Goal: Communication & Community: Connect with others

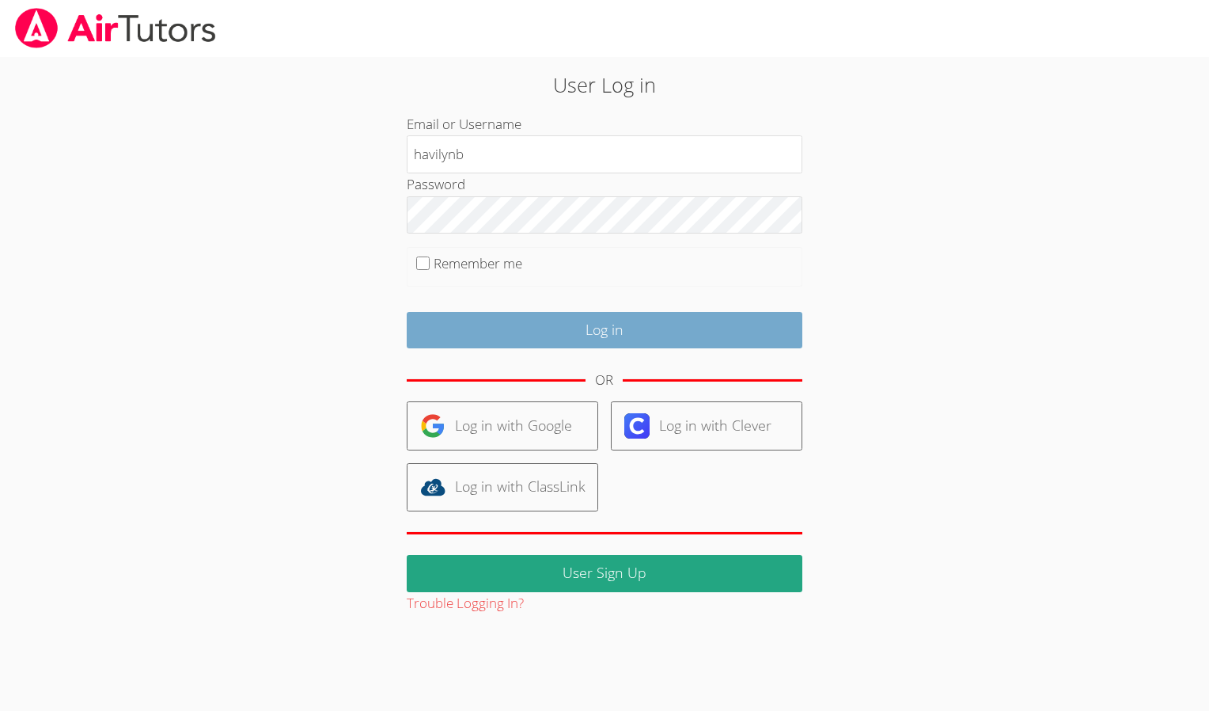
type input "havilynb"
click at [712, 328] on input "Log in" at bounding box center [605, 330] width 396 height 37
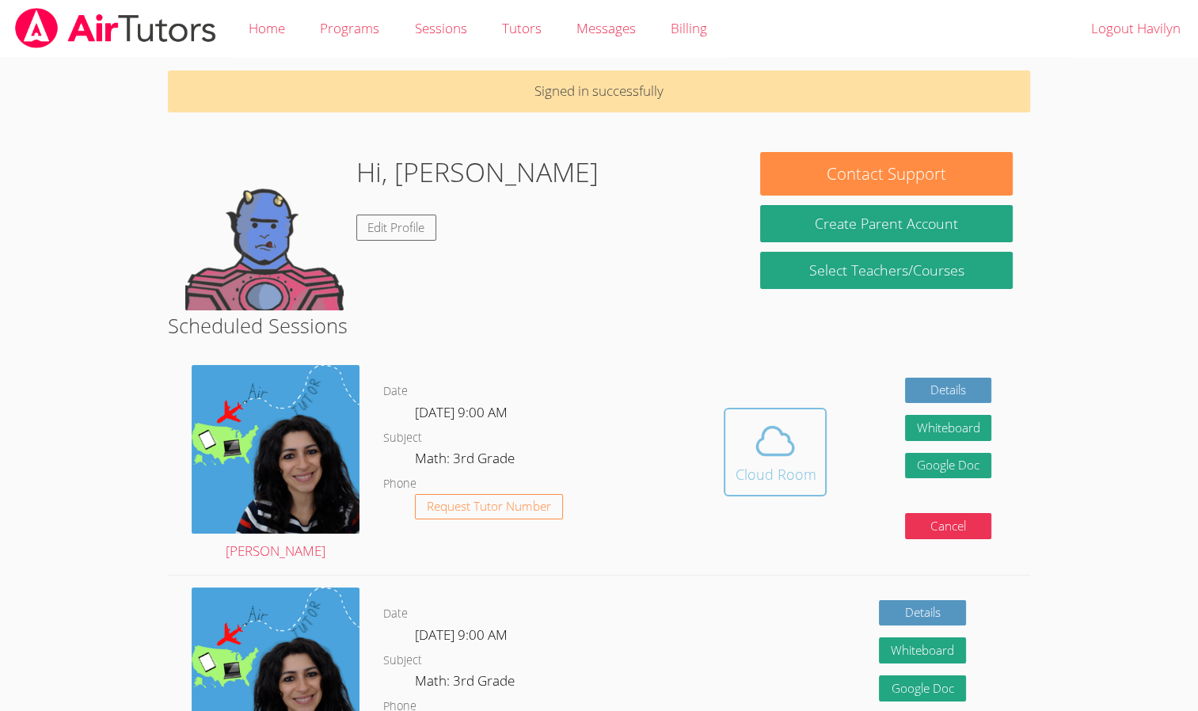
click at [760, 444] on icon at bounding box center [775, 441] width 44 height 44
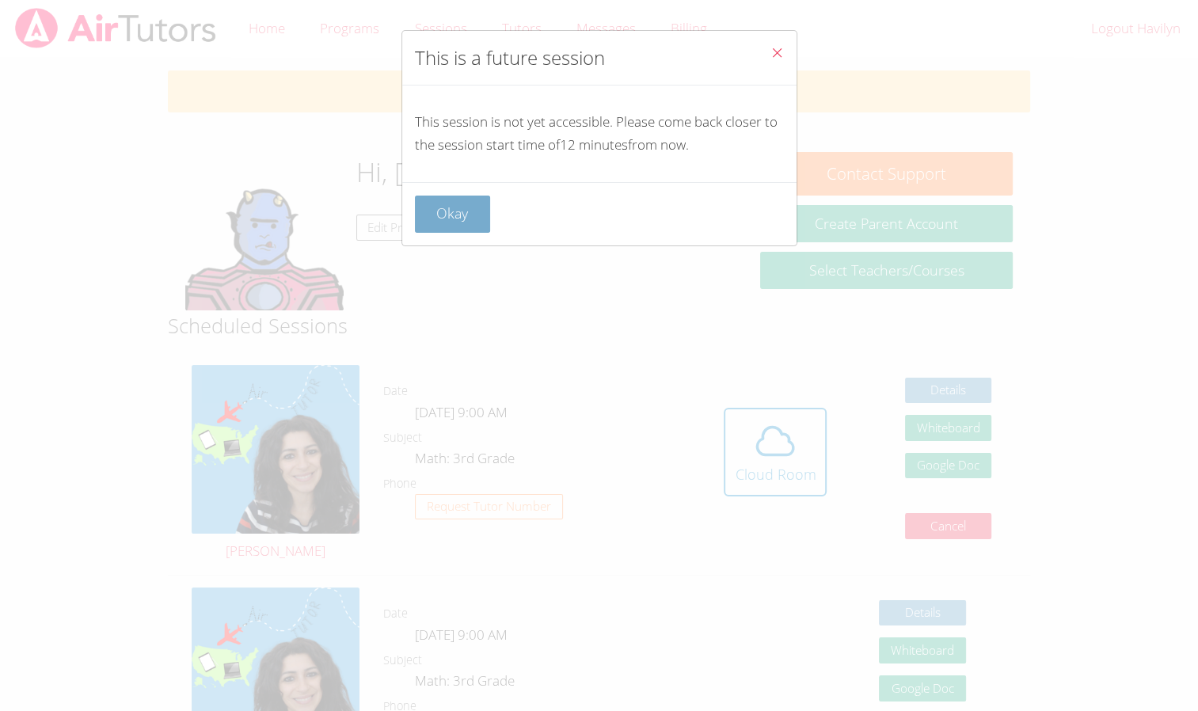
click at [476, 215] on button "Okay" at bounding box center [453, 213] width 76 height 37
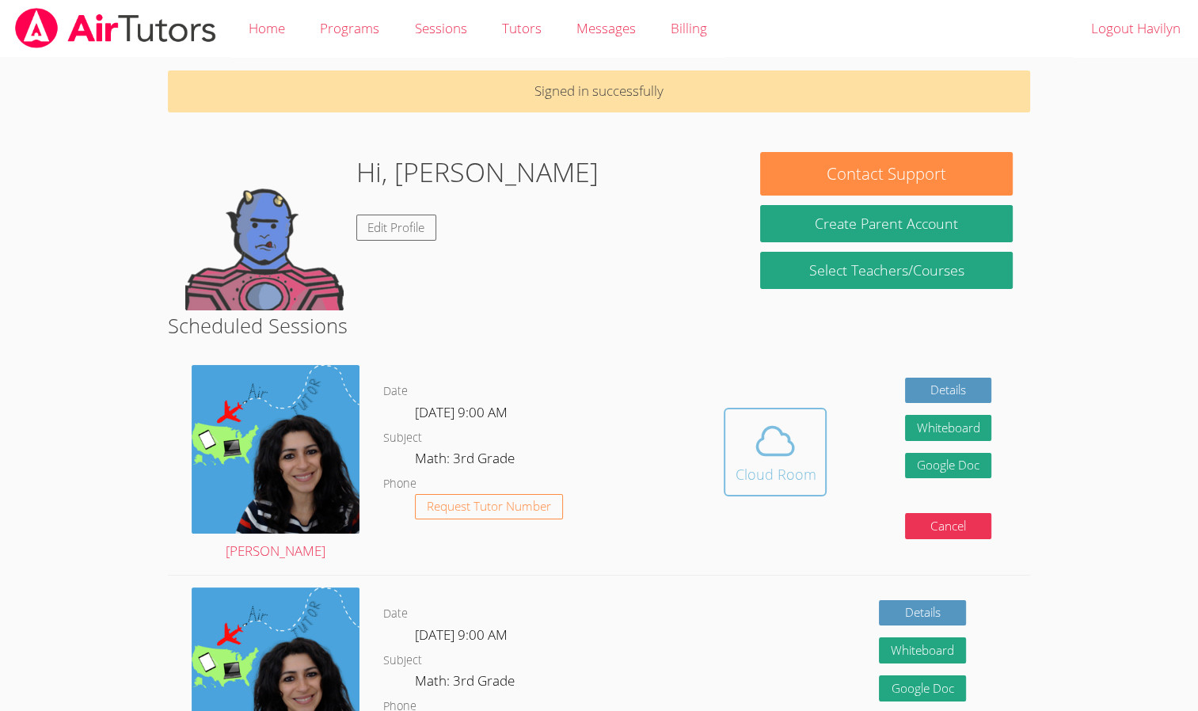
click at [753, 455] on icon at bounding box center [775, 441] width 44 height 44
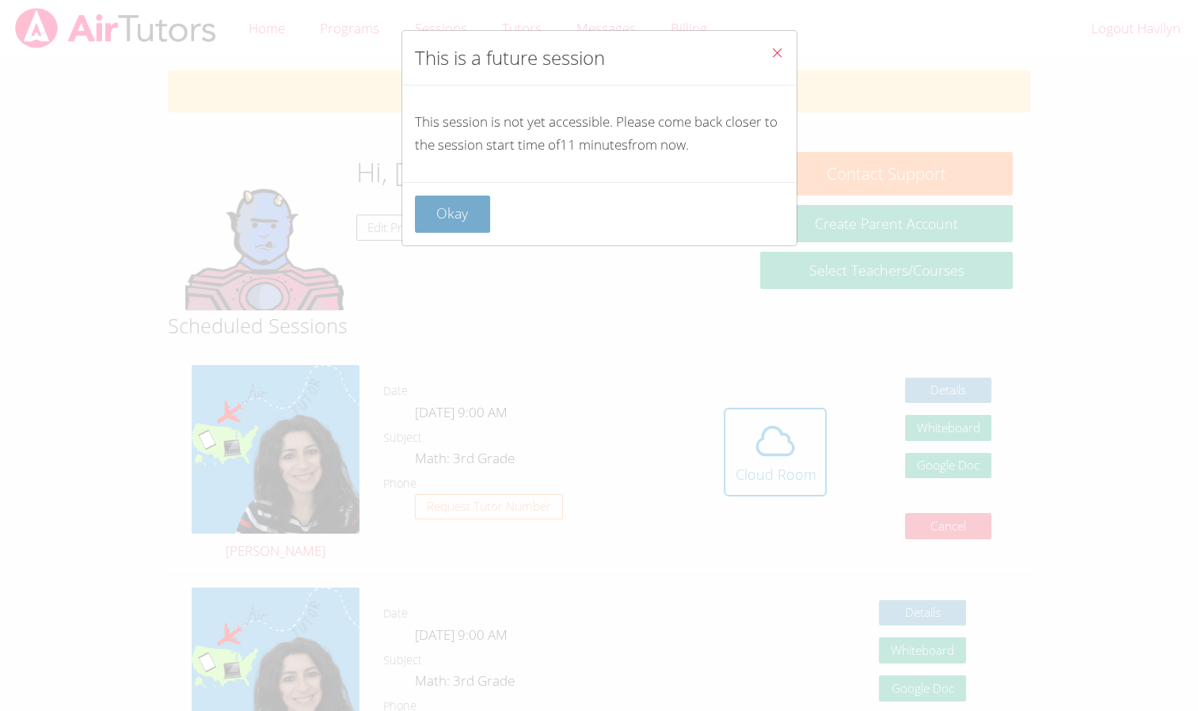
click at [474, 214] on button "Okay" at bounding box center [453, 213] width 76 height 37
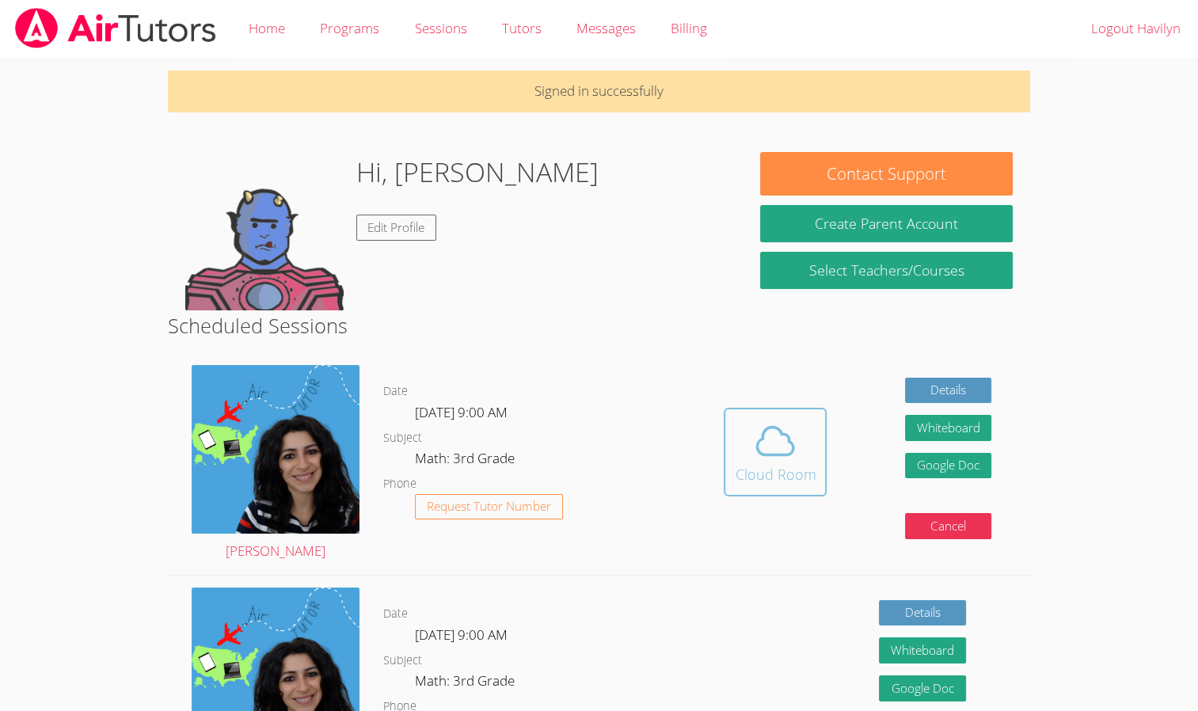
click at [759, 428] on icon at bounding box center [775, 441] width 44 height 44
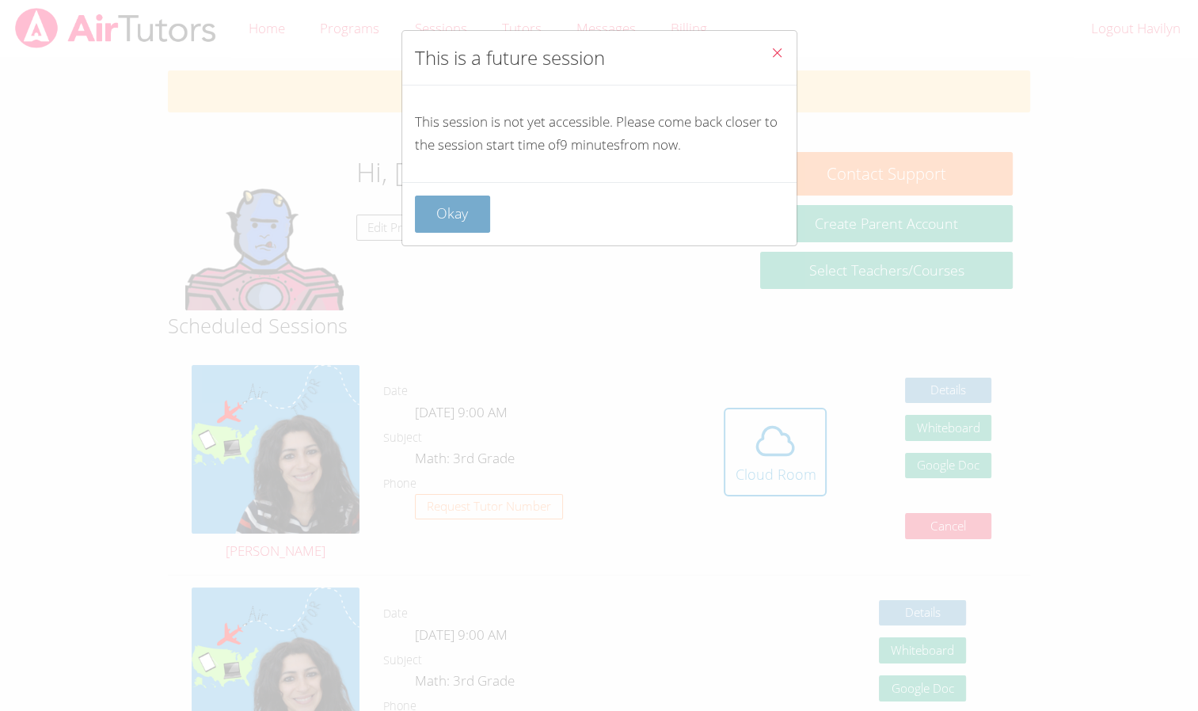
click at [487, 226] on button "Okay" at bounding box center [453, 213] width 76 height 37
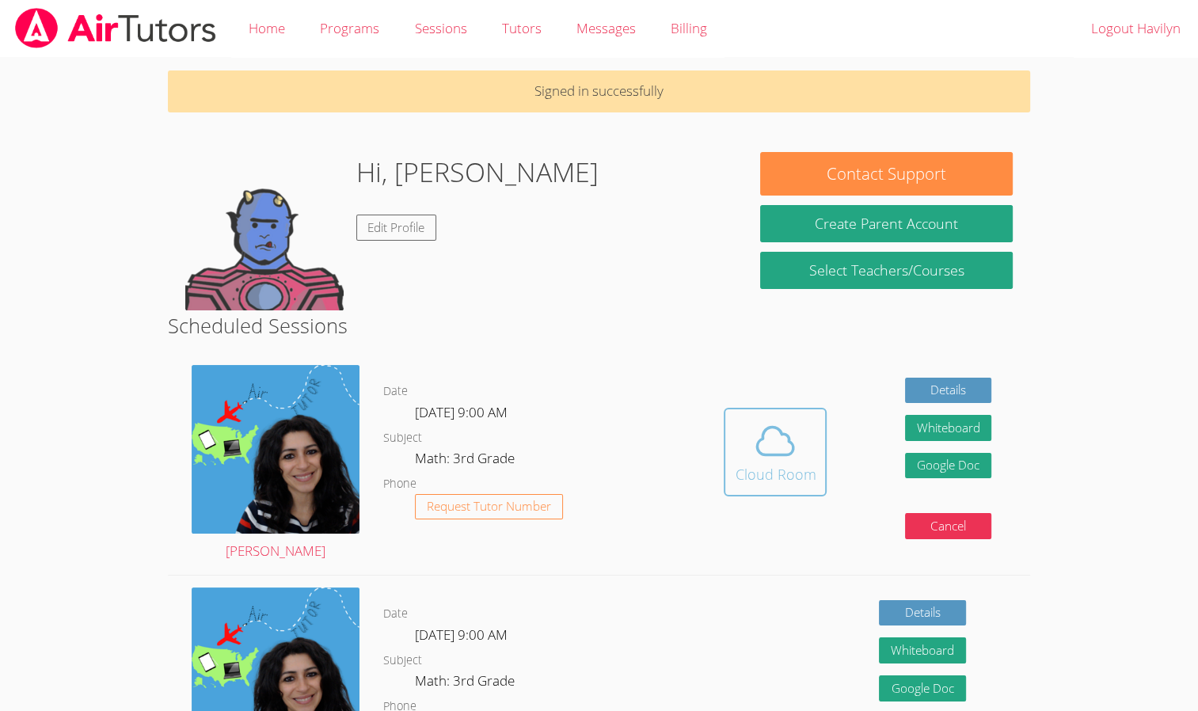
click at [776, 475] on div "Cloud Room" at bounding box center [774, 474] width 81 height 22
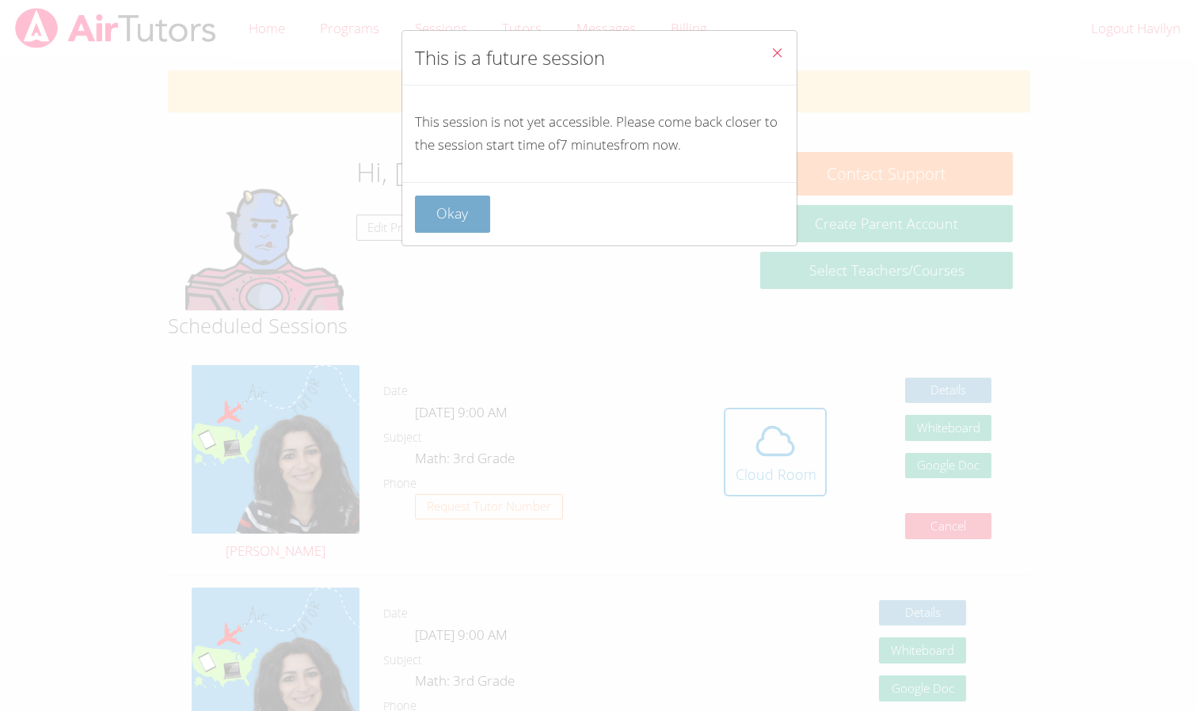
click at [488, 211] on button "Okay" at bounding box center [453, 213] width 76 height 37
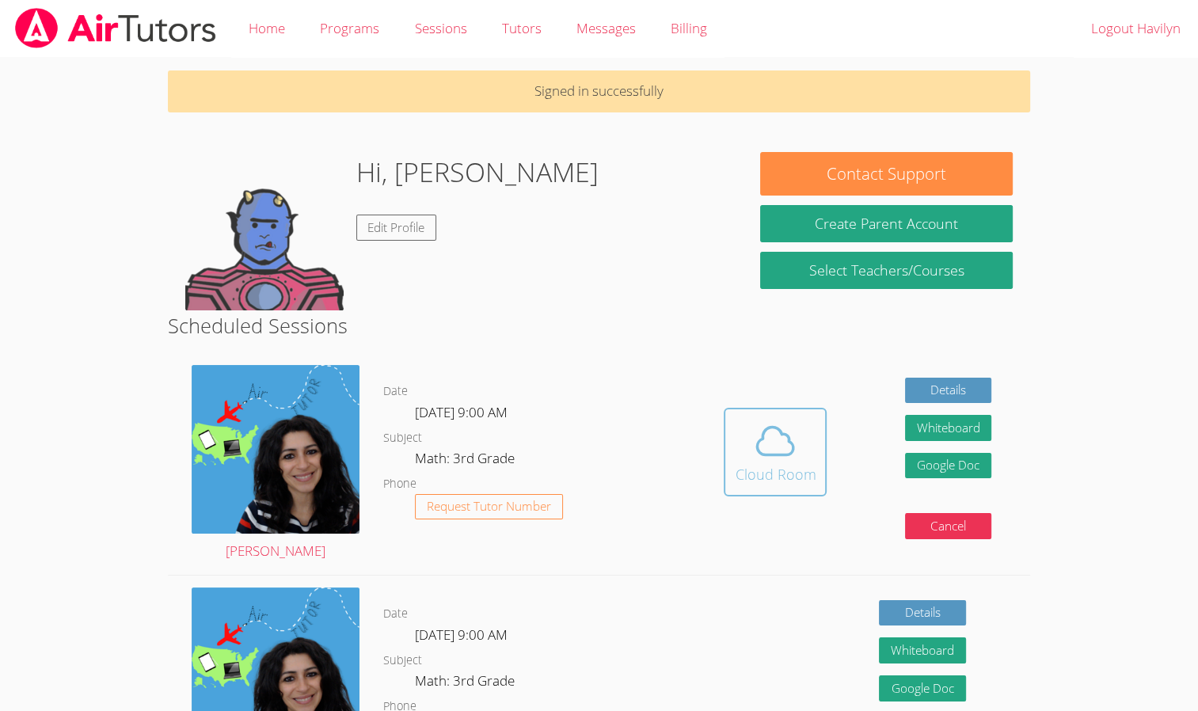
click at [758, 469] on div "Cloud Room" at bounding box center [774, 474] width 81 height 22
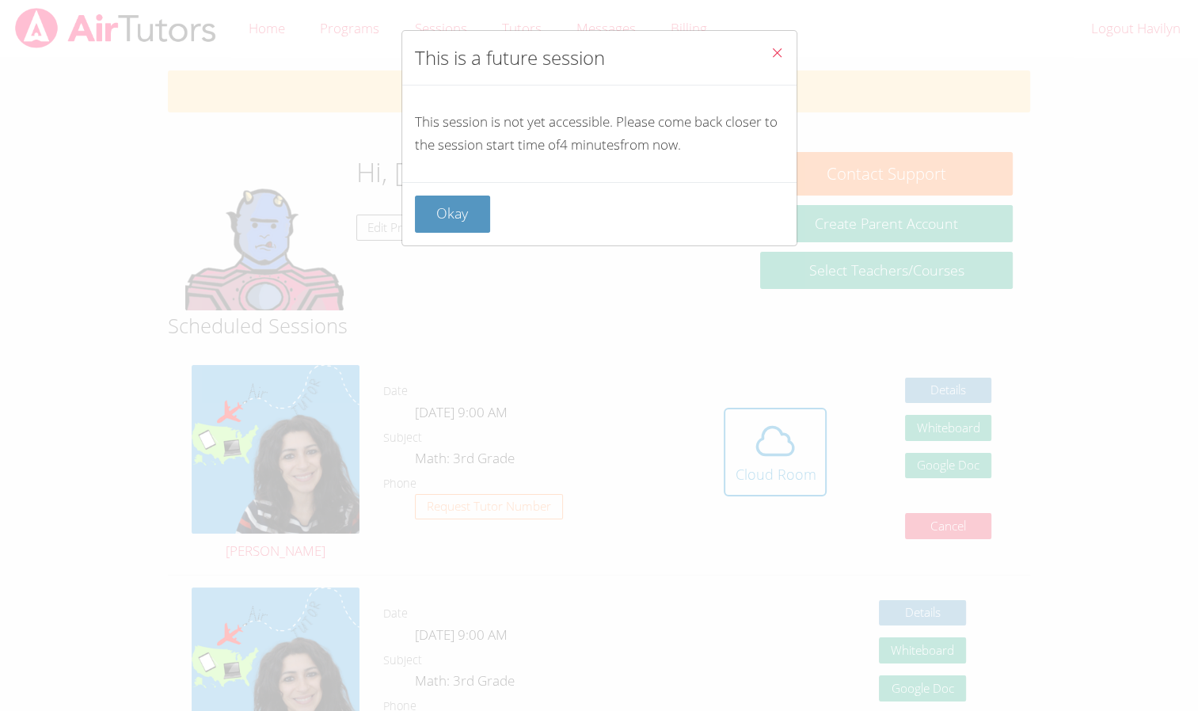
click at [469, 233] on div "Okay" at bounding box center [599, 213] width 394 height 63
click at [469, 209] on button "Okay" at bounding box center [453, 213] width 76 height 37
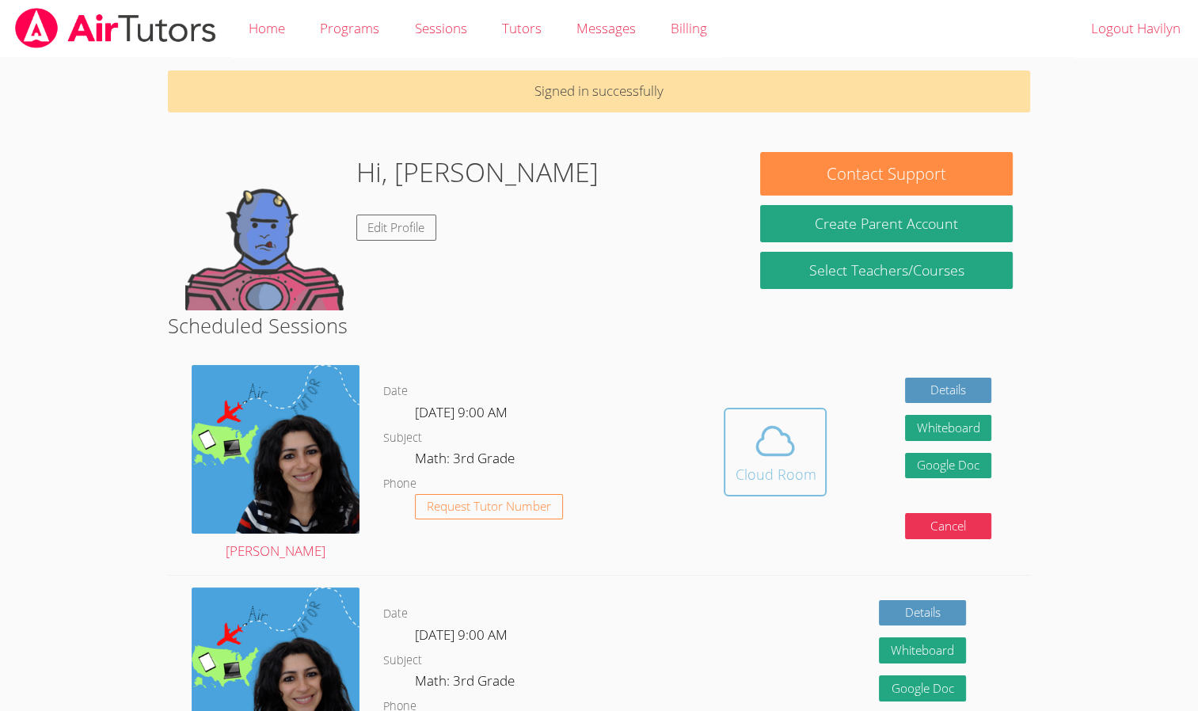
click at [769, 454] on icon at bounding box center [775, 441] width 36 height 28
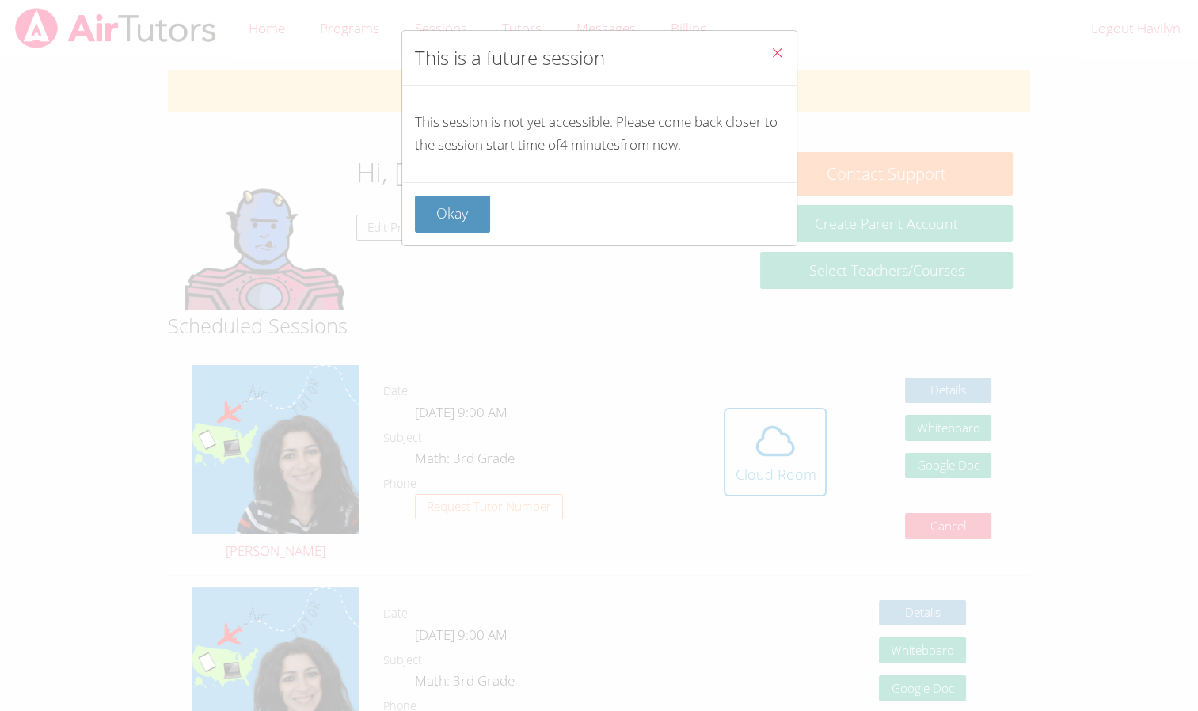
drag, startPoint x: 465, startPoint y: 226, endPoint x: 484, endPoint y: 236, distance: 21.6
click at [471, 230] on button "Okay" at bounding box center [453, 213] width 76 height 37
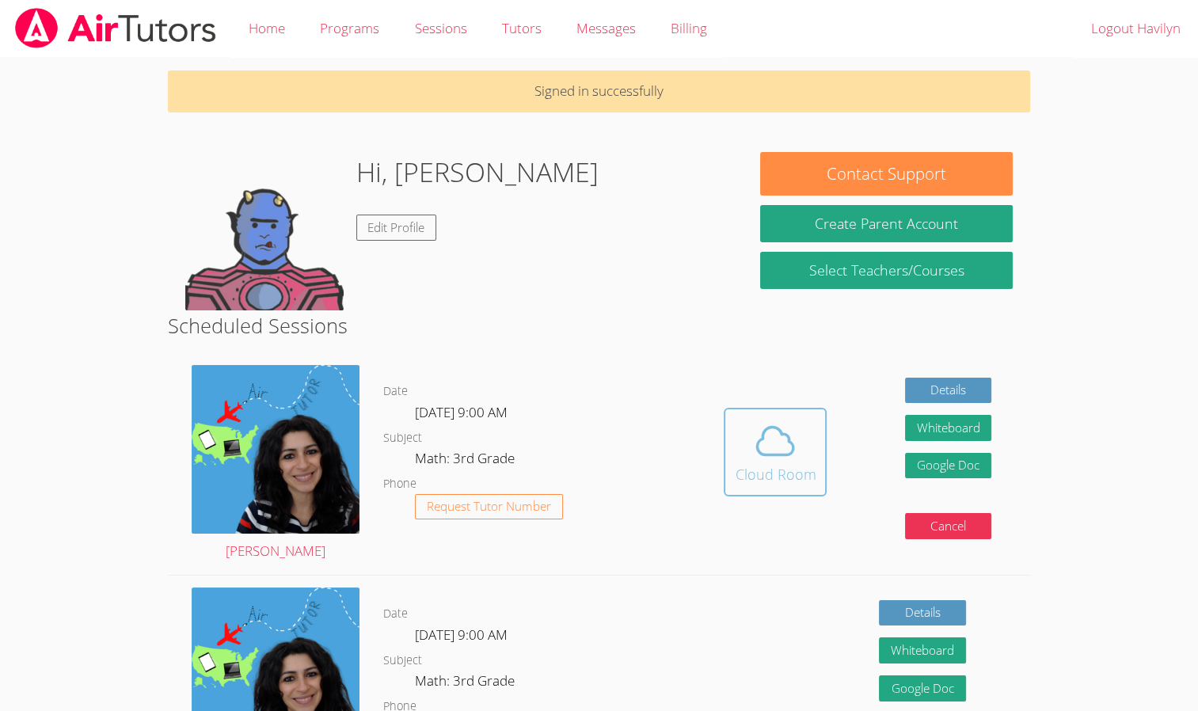
click at [802, 457] on span at bounding box center [774, 441] width 81 height 44
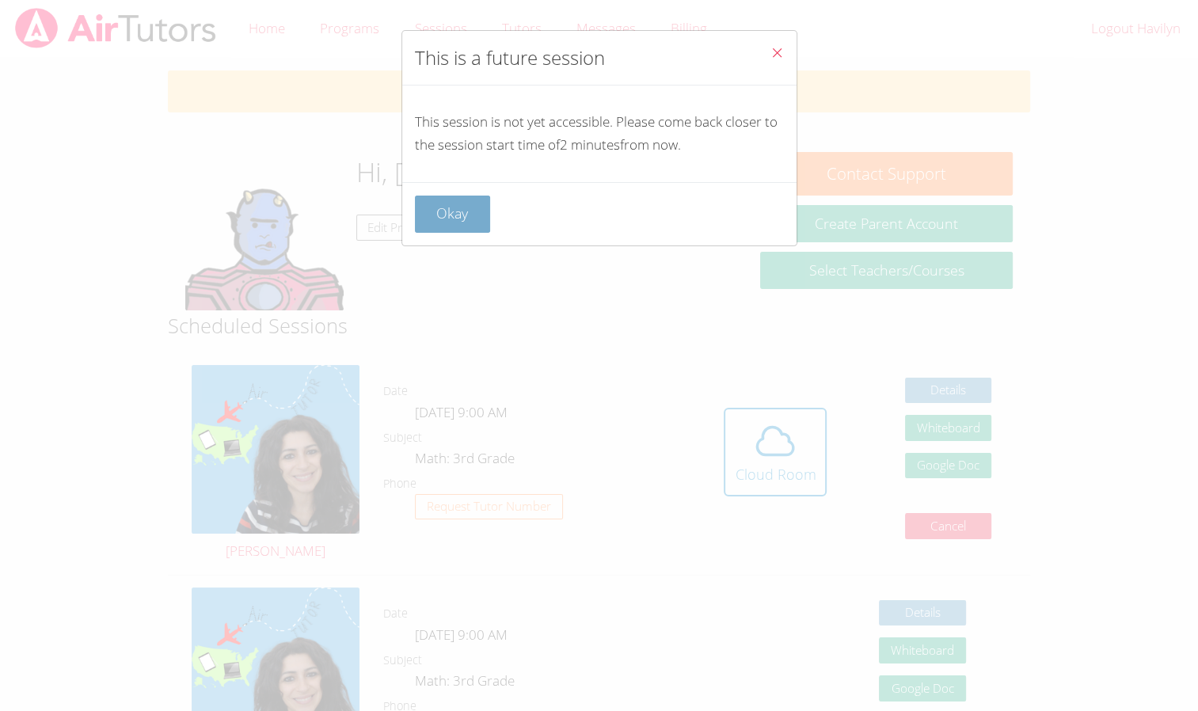
click at [475, 211] on button "Okay" at bounding box center [453, 213] width 76 height 37
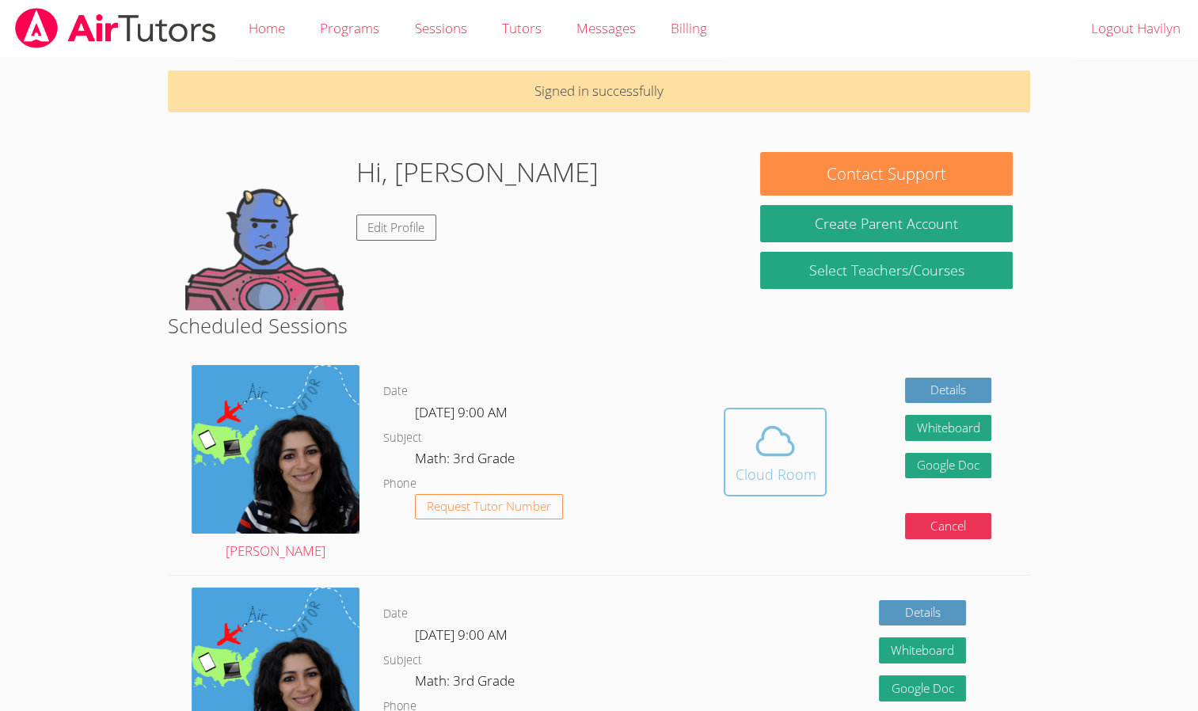
click at [789, 459] on icon at bounding box center [775, 441] width 44 height 44
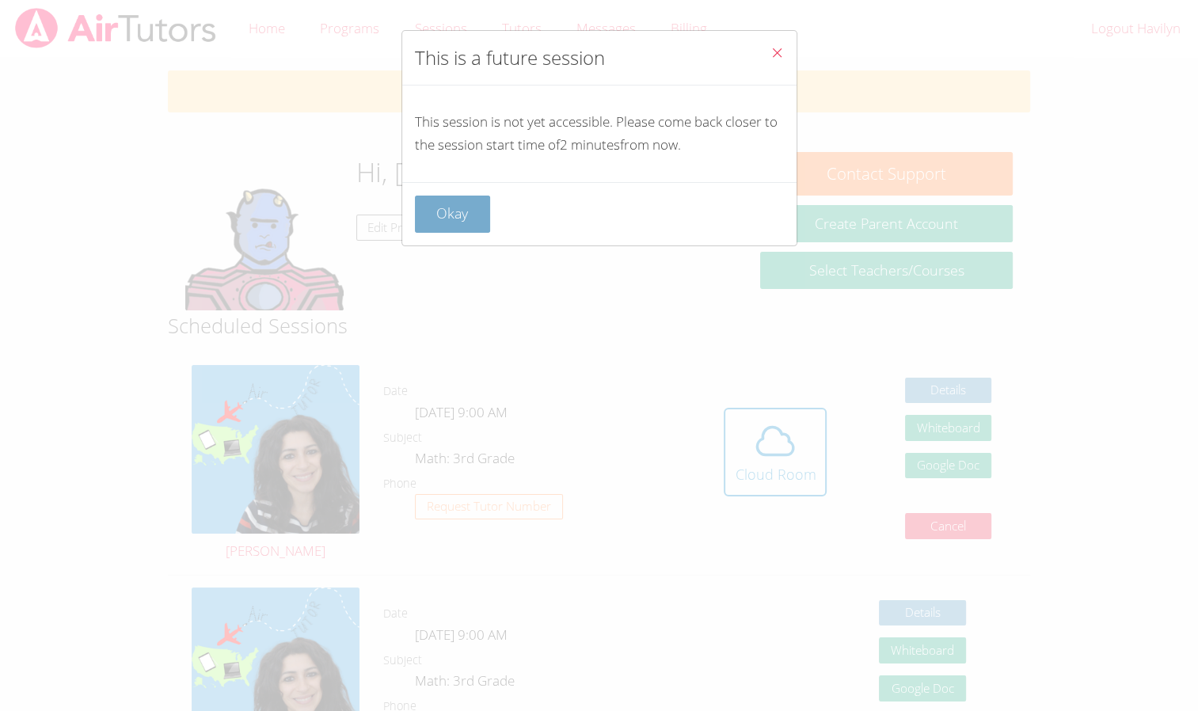
click at [475, 225] on button "Okay" at bounding box center [453, 213] width 76 height 37
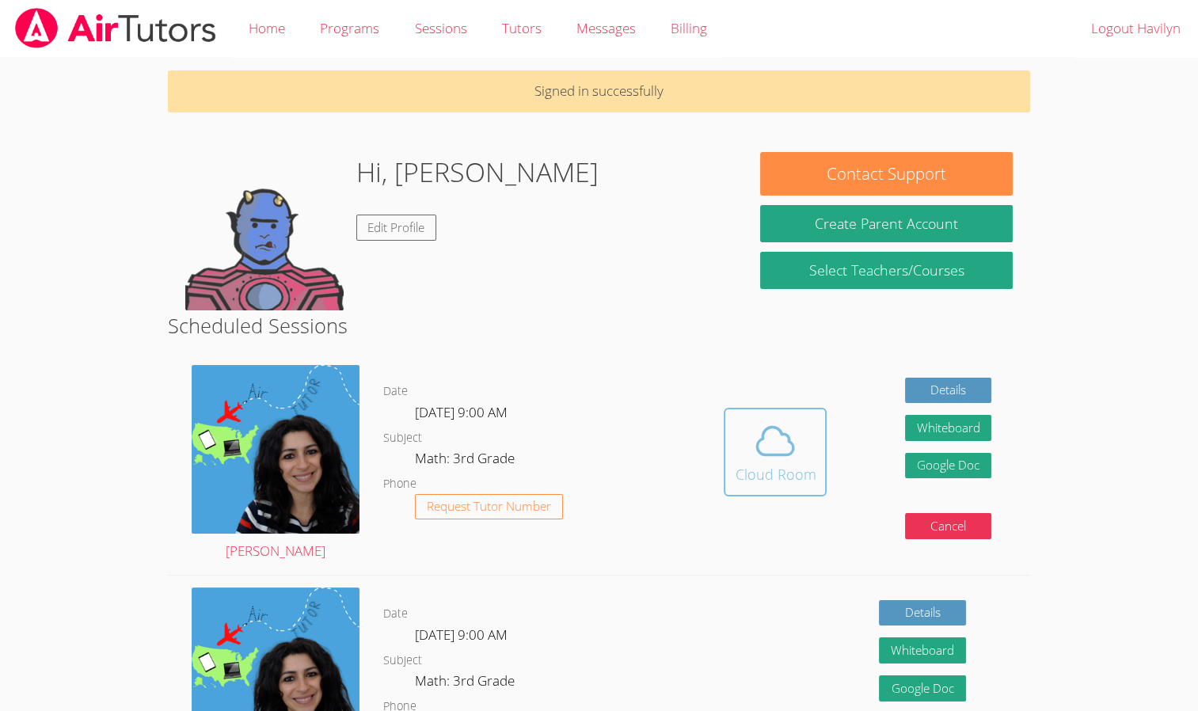
click at [757, 450] on icon at bounding box center [775, 441] width 36 height 28
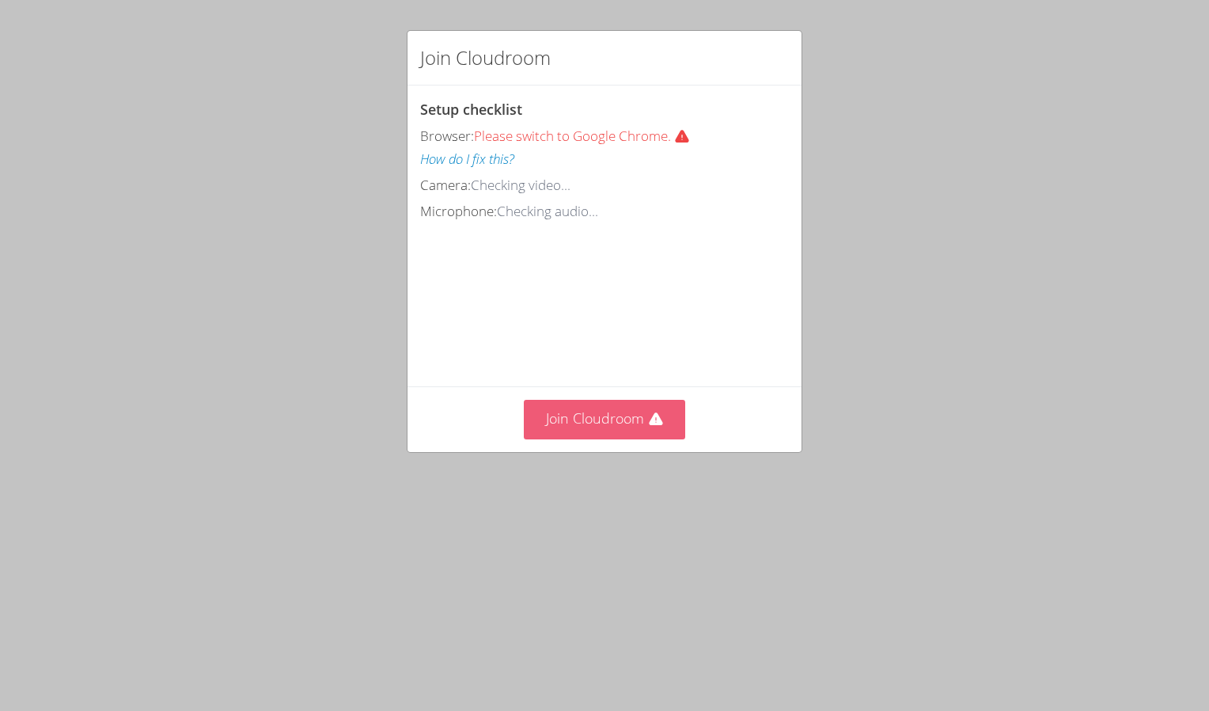
click at [648, 427] on icon at bounding box center [656, 420] width 16 height 16
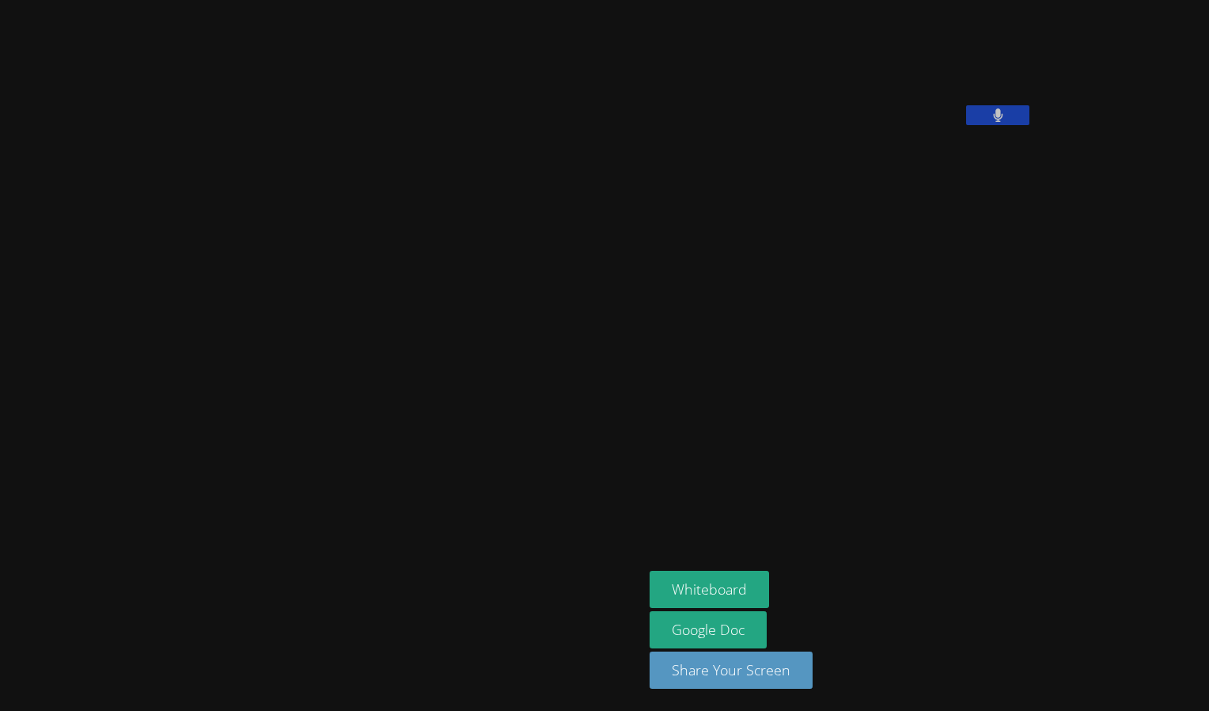
click at [1009, 401] on div "Havilyn Brittingham Whiteboard Google Doc Share Your Screen" at bounding box center [604, 355] width 1209 height 711
click at [1130, 393] on div "Havilyn Brittingham Whiteboard Google Doc Share Your Screen" at bounding box center [604, 355] width 1209 height 711
click at [784, 407] on aside "Havilyn Brittingham Whiteboard Google Doc Share Your Screen" at bounding box center [841, 355] width 396 height 711
click at [993, 122] on icon at bounding box center [998, 114] width 10 height 13
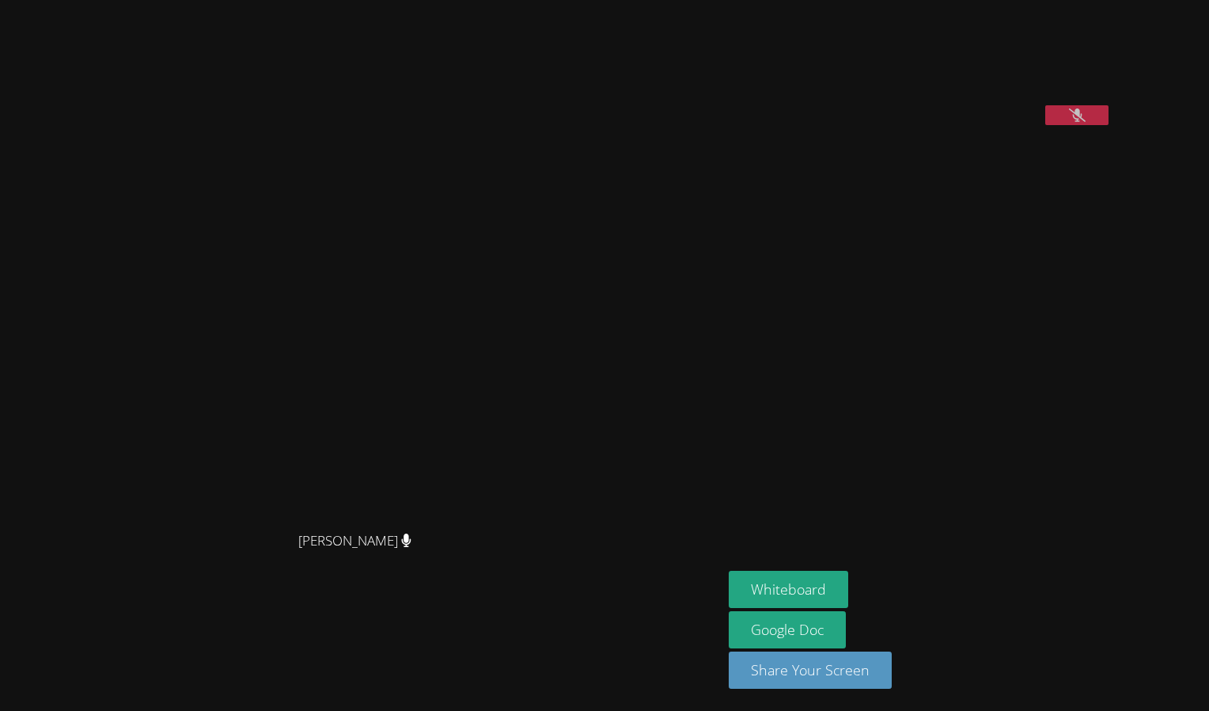
click at [1069, 122] on icon at bounding box center [1077, 114] width 17 height 13
click at [848, 590] on button "Whiteboard" at bounding box center [789, 589] width 120 height 37
click at [848, 591] on button "Whiteboard" at bounding box center [789, 589] width 120 height 37
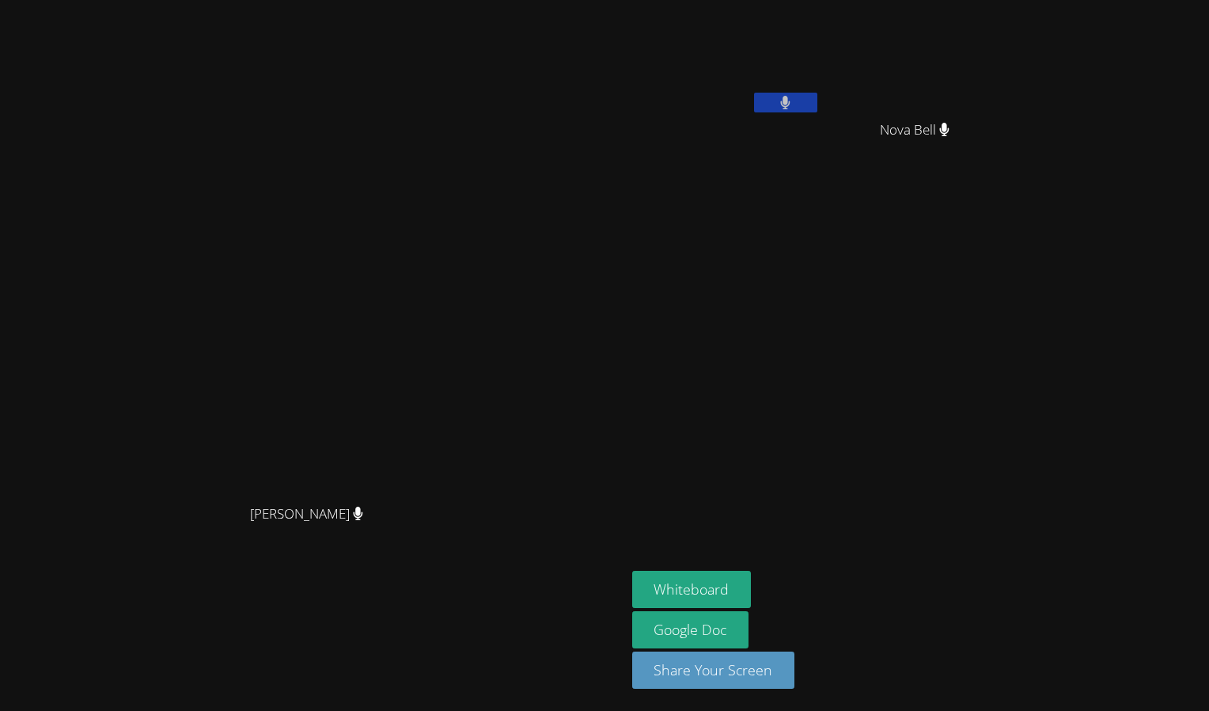
click at [818, 93] on button at bounding box center [785, 103] width 63 height 20
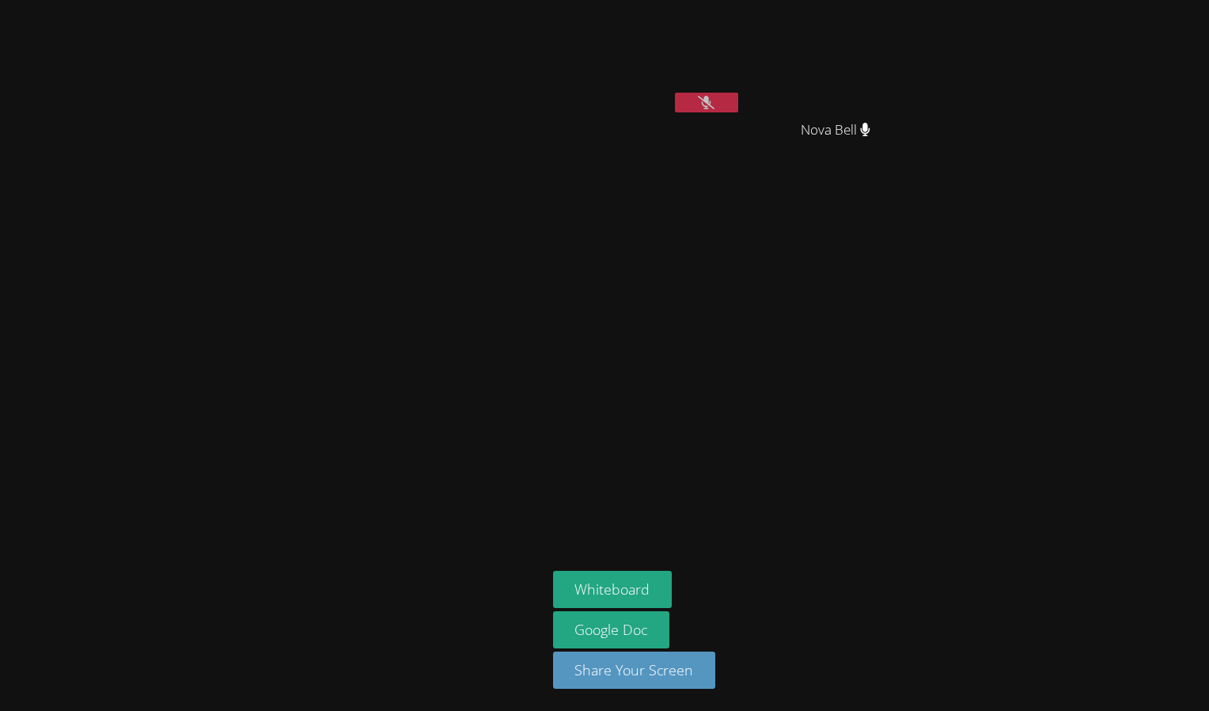
click at [947, 112] on div "Havilyn Brittingham Nova Bell Nova Bell Whiteboard Google Doc Share Your Screen" at bounding box center [604, 355] width 1209 height 711
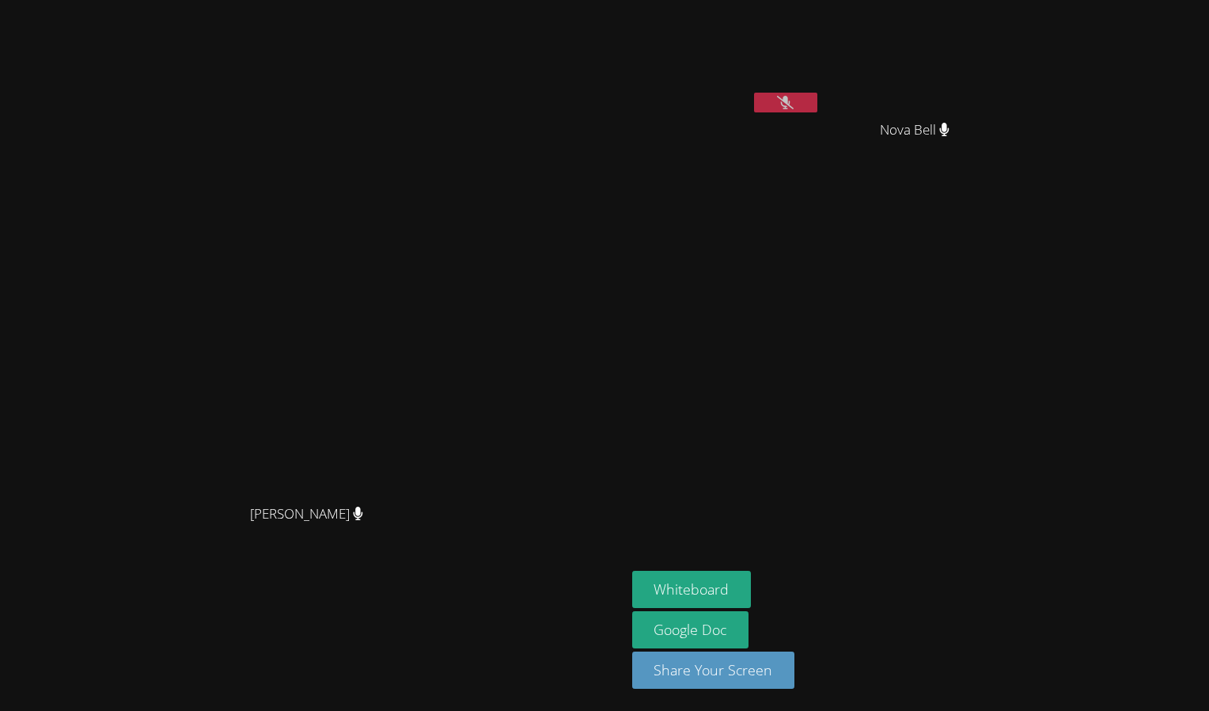
click at [784, 109] on button at bounding box center [785, 103] width 63 height 20
click at [818, 102] on button at bounding box center [785, 103] width 63 height 20
click at [1015, 133] on div "Nova Bell" at bounding box center [921, 143] width 188 height 63
click at [949, 128] on icon at bounding box center [943, 129] width 9 height 13
click at [1015, 131] on div "Nova Bell" at bounding box center [921, 143] width 188 height 63
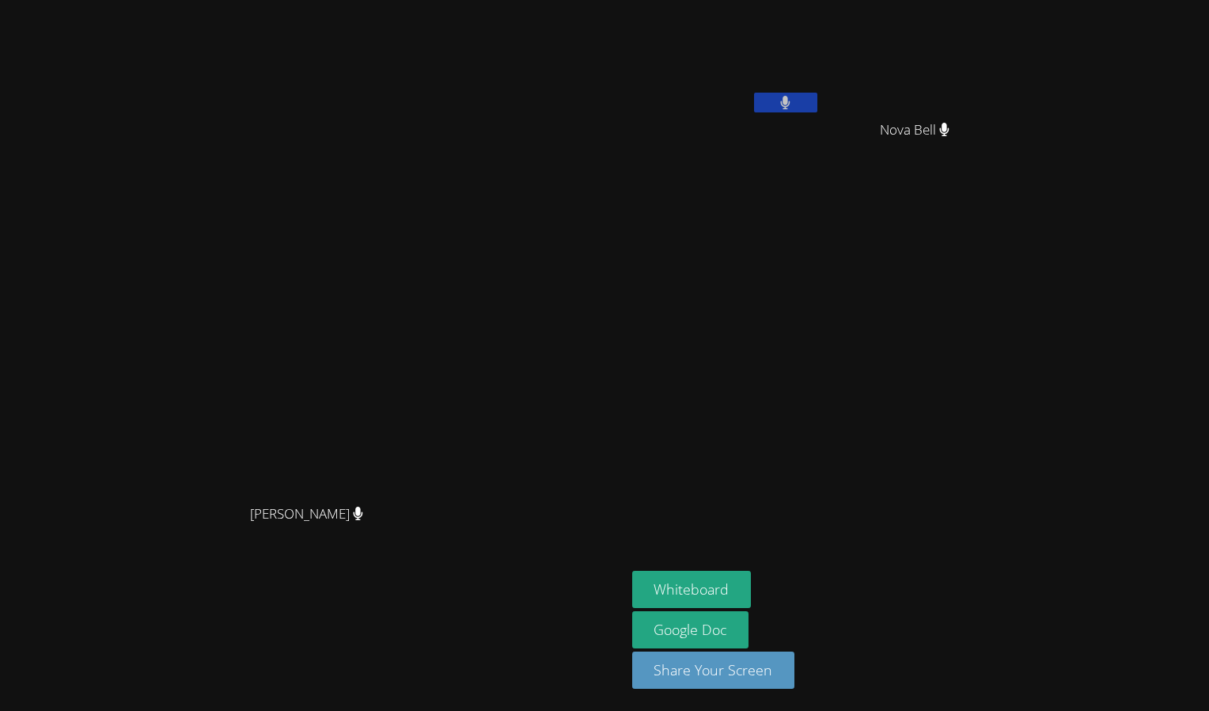
click at [950, 128] on icon at bounding box center [944, 129] width 10 height 13
click at [949, 130] on icon at bounding box center [943, 129] width 9 height 13
click at [949, 125] on icon at bounding box center [943, 129] width 9 height 13
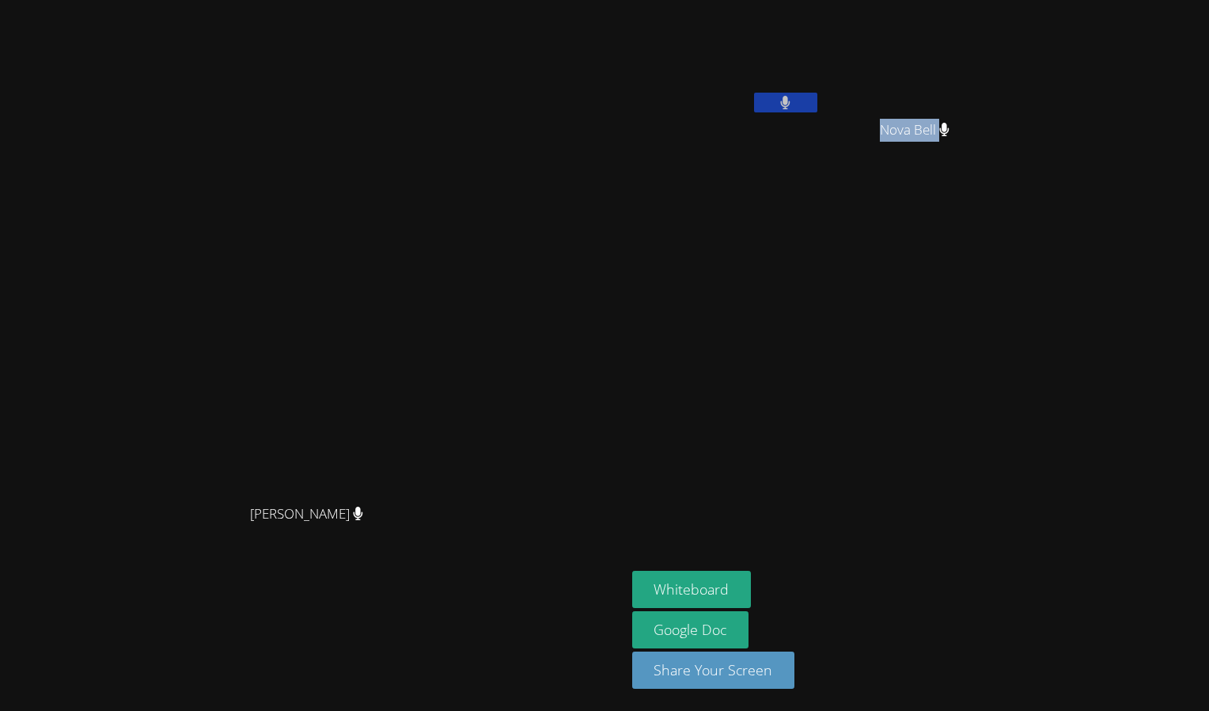
click at [950, 125] on icon at bounding box center [944, 129] width 10 height 13
click at [1022, 363] on aside "Havilyn Brittingham Nova Bell Nova Bell Whiteboard Google Doc Share Your Screen" at bounding box center [824, 355] width 396 height 711
click at [818, 96] on button at bounding box center [785, 103] width 63 height 20
click at [818, 105] on button at bounding box center [785, 103] width 63 height 20
click at [818, 93] on button at bounding box center [785, 103] width 63 height 20
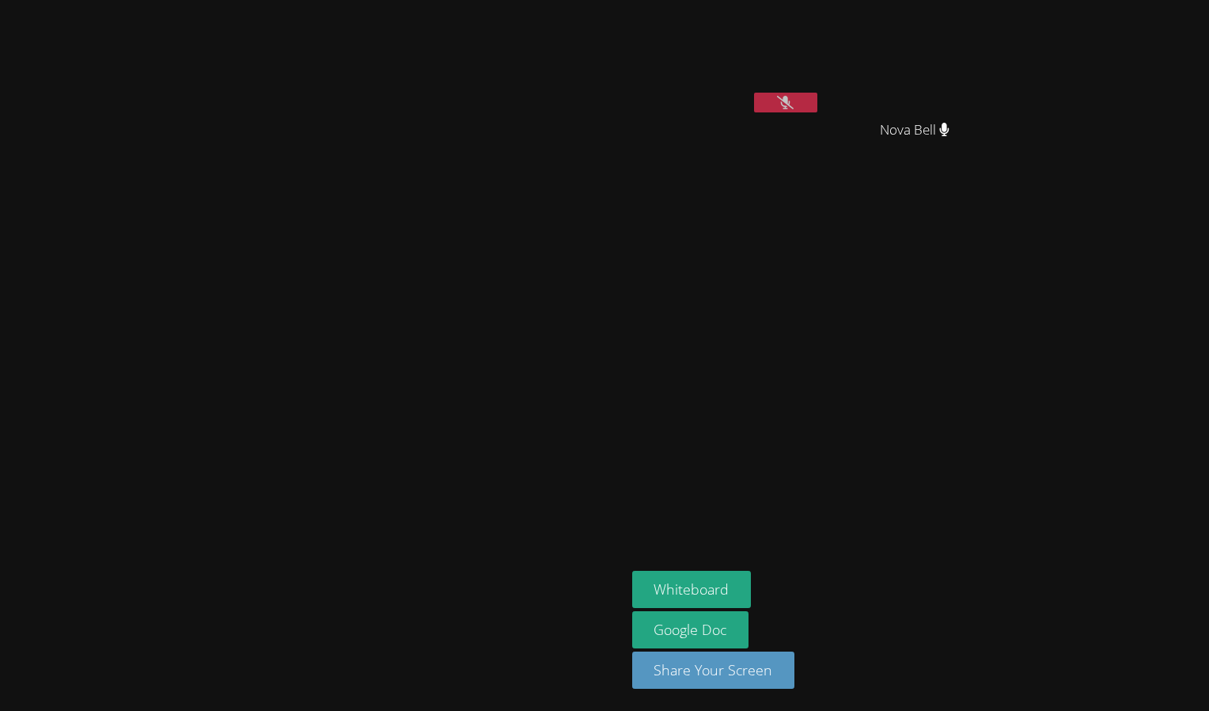
click at [1022, 389] on aside "Havilyn Brittingham Nova Bell Nova Bell Whiteboard Google Doc Share Your Screen" at bounding box center [824, 355] width 396 height 711
click at [818, 104] on button at bounding box center [785, 103] width 63 height 20
